Goal: Task Accomplishment & Management: Complete application form

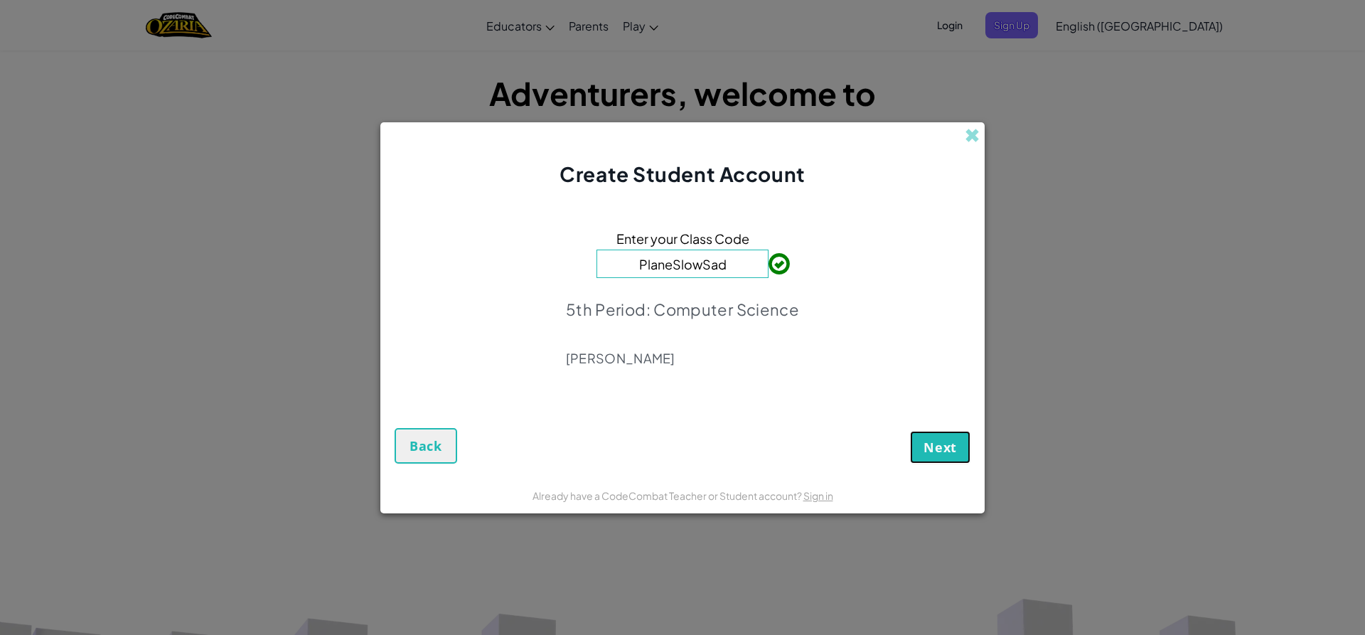
click at [945, 434] on button "Next" at bounding box center [940, 447] width 60 height 33
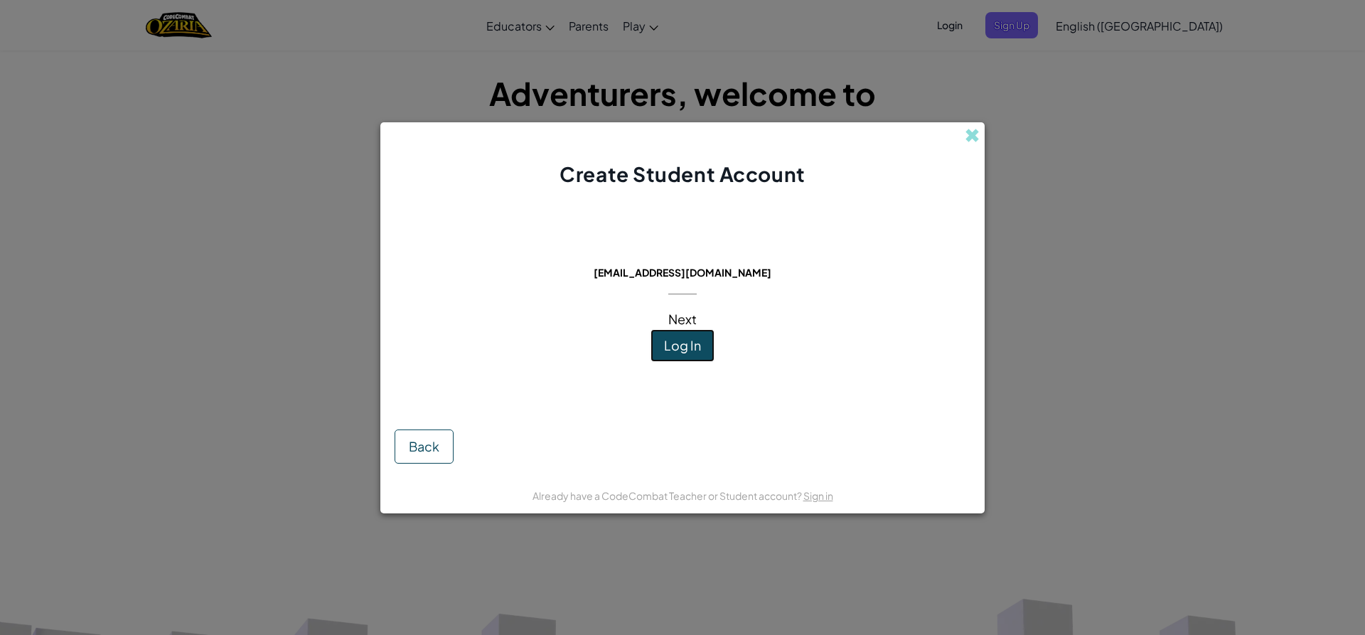
click at [693, 341] on span "Log In" at bounding box center [682, 345] width 37 height 16
